Goal: Check status: Check status

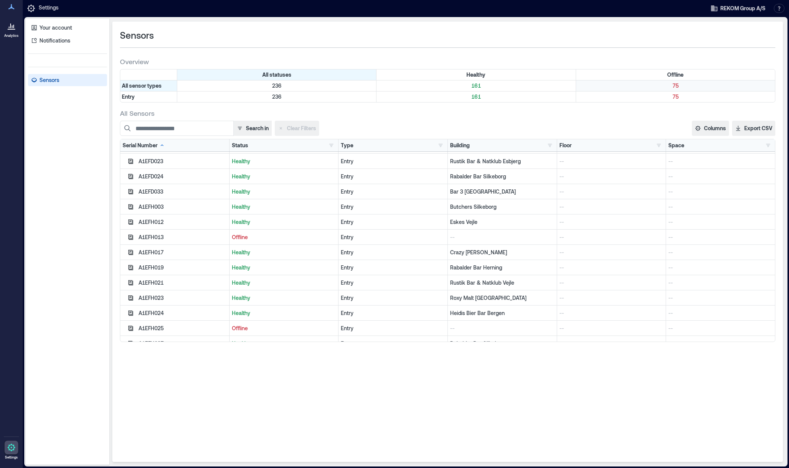
click at [658, 80] on div "75" at bounding box center [675, 85] width 199 height 11
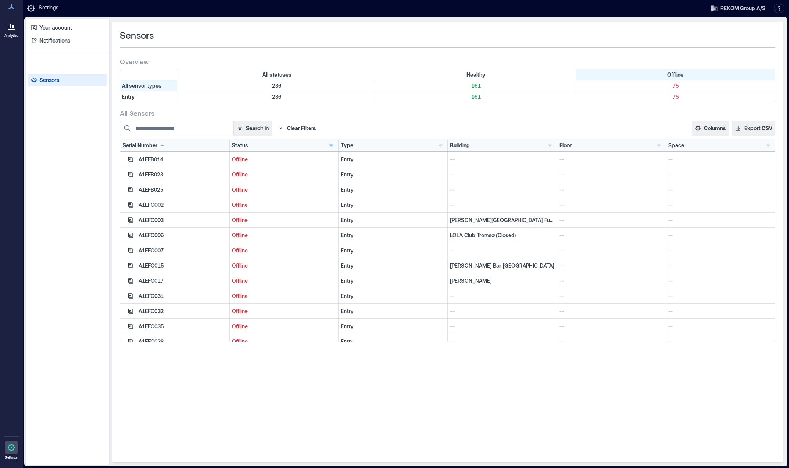
click at [330, 229] on div "Offline" at bounding box center [284, 235] width 109 height 15
click at [244, 223] on p "Offline" at bounding box center [284, 220] width 104 height 8
click at [160, 222] on div "A1EFC003" at bounding box center [183, 220] width 88 height 8
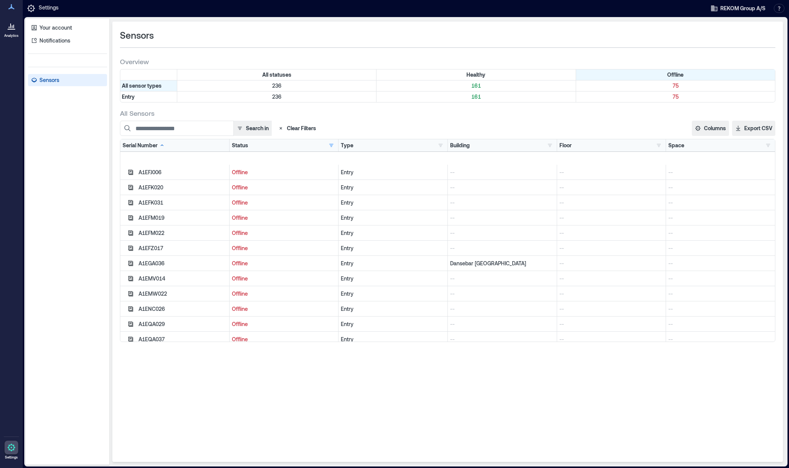
scroll to position [456, 0]
click at [173, 171] on div "A1EGA036" at bounding box center [183, 174] width 88 height 8
drag, startPoint x: 164, startPoint y: 173, endPoint x: 137, endPoint y: 173, distance: 27.3
click at [137, 173] on div "A1EGA036" at bounding box center [174, 173] width 109 height 15
